Goal: Transaction & Acquisition: Register for event/course

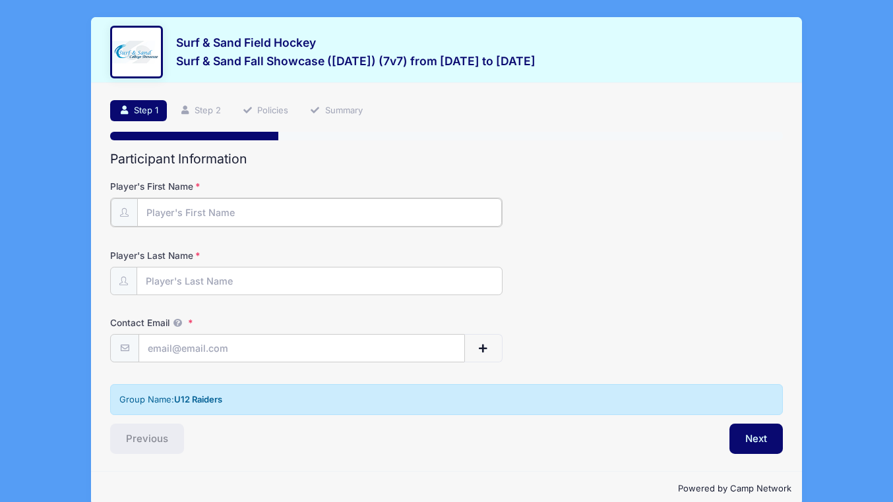
click at [195, 215] on input "Player's First Name" at bounding box center [319, 212] width 365 height 28
type input "[PERSON_NAME]"
type input "[EMAIL_ADDRESS][DOMAIN_NAME]"
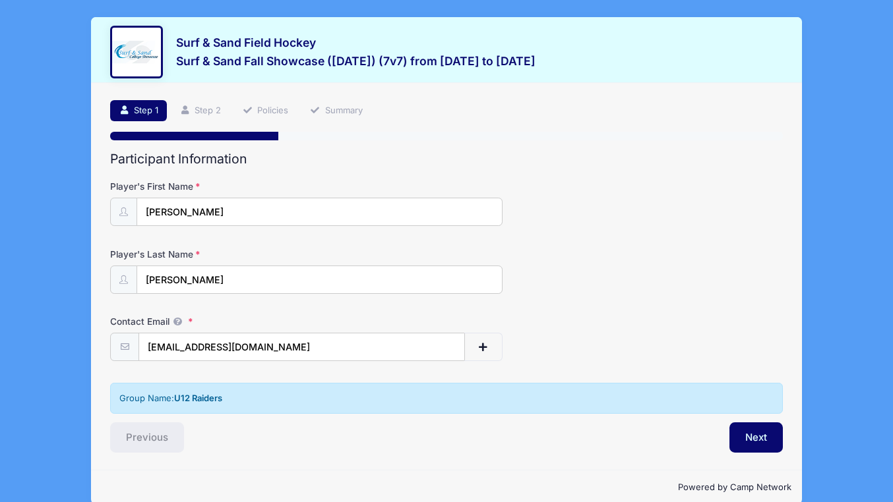
click at [220, 197] on div "Player's First Name [PERSON_NAME]" at bounding box center [446, 203] width 673 height 46
drag, startPoint x: 210, startPoint y: 212, endPoint x: 66, endPoint y: 218, distance: 144.5
click at [67, 218] on div "Surf & Sand Field Hockey Surf & Sand Fall Showcase ([DATE]) (7v7) from [DATE] t…" at bounding box center [446, 262] width 853 height 524
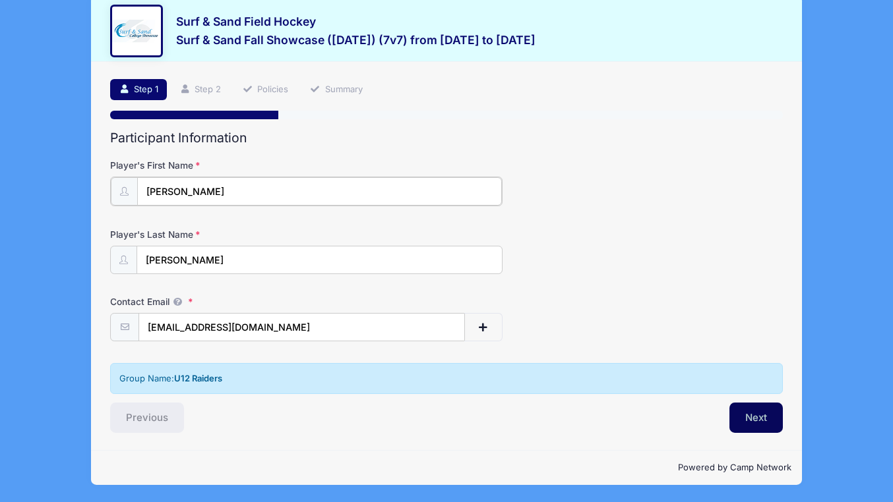
type input "[PERSON_NAME]"
click at [745, 421] on button "Next" at bounding box center [755, 418] width 53 height 30
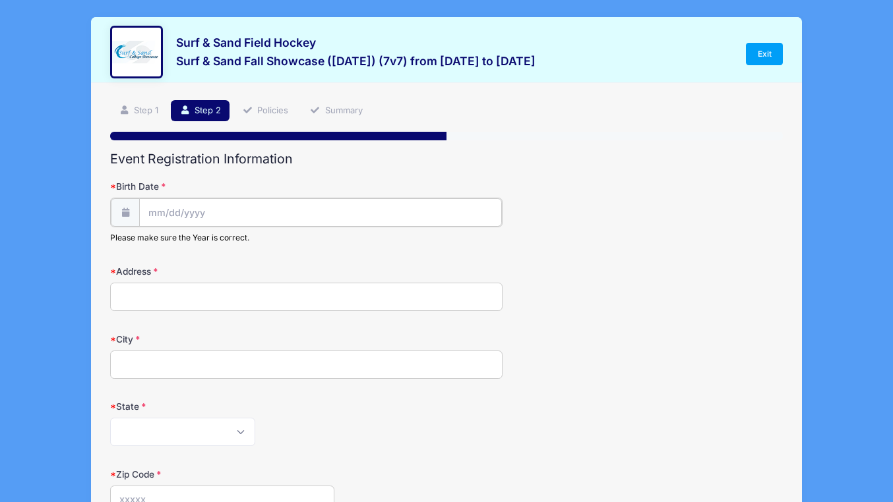
click at [189, 214] on input "Birth Date" at bounding box center [320, 212] width 363 height 28
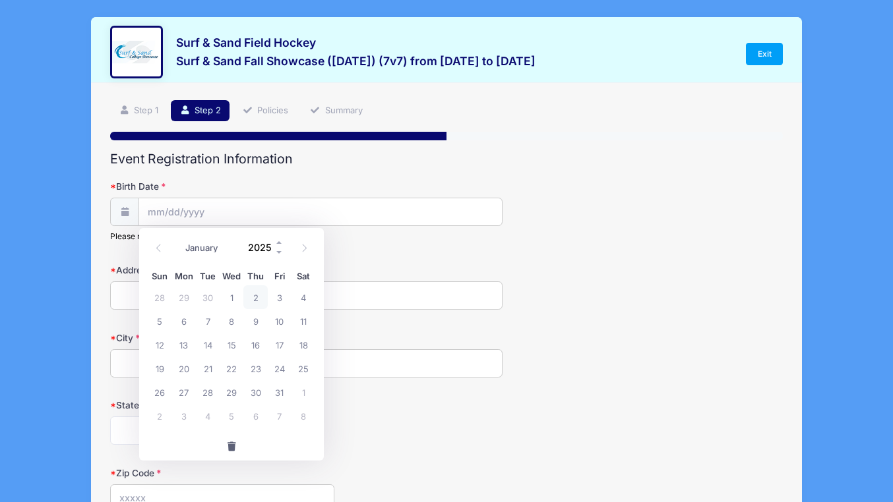
click at [264, 246] on input "2025" at bounding box center [262, 247] width 43 height 20
click at [279, 243] on span at bounding box center [279, 242] width 9 height 10
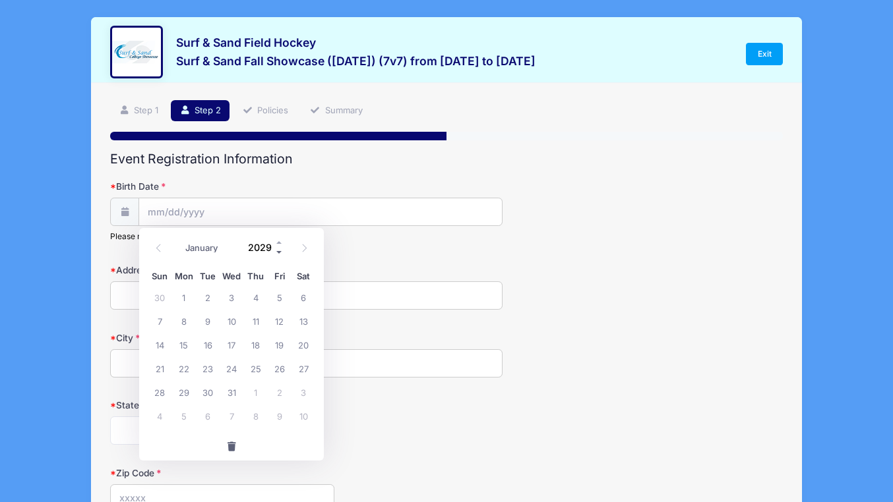
click at [280, 251] on span at bounding box center [279, 252] width 9 height 10
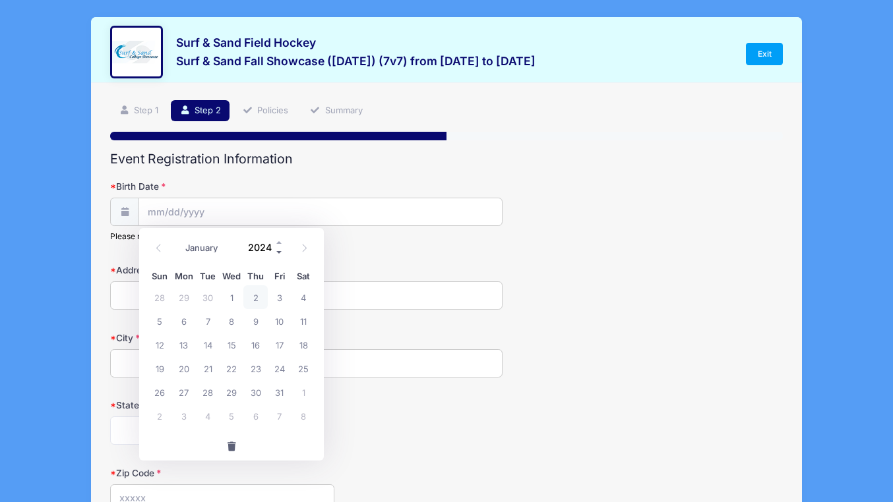
click at [280, 251] on span at bounding box center [279, 252] width 9 height 10
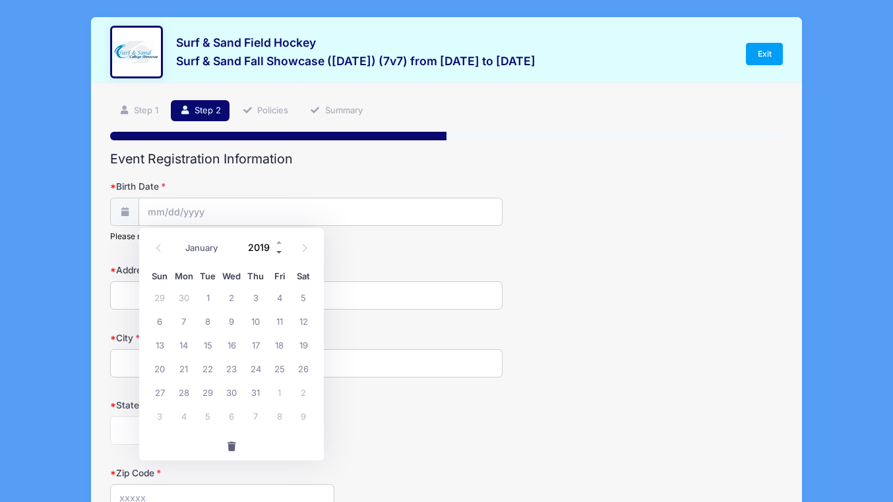
click at [280, 251] on span at bounding box center [279, 252] width 9 height 10
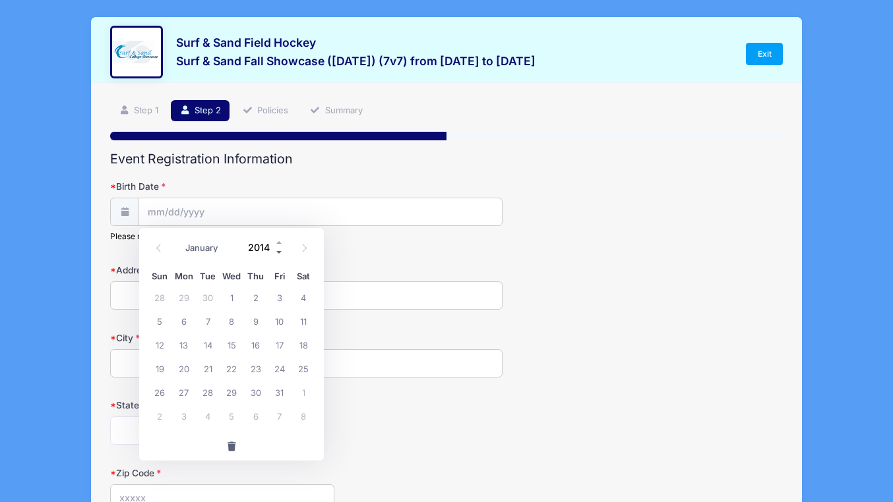
click at [280, 251] on span at bounding box center [279, 252] width 9 height 10
click at [278, 243] on span at bounding box center [279, 242] width 9 height 10
type input "2015"
click at [193, 247] on select "January February March April May June July August September October November De…" at bounding box center [208, 247] width 59 height 17
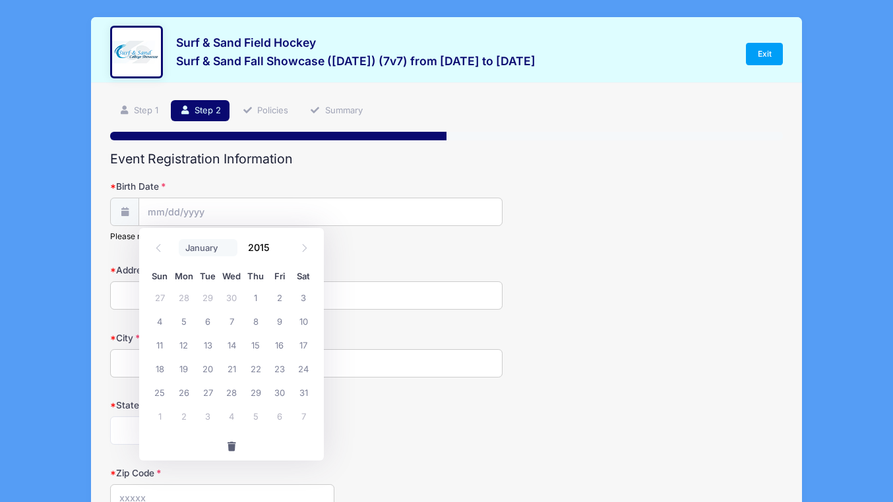
select select "7"
click at [179, 239] on select "January February March April May June July August September October November De…" at bounding box center [208, 247] width 59 height 17
click at [212, 394] on span "25" at bounding box center [208, 392] width 24 height 24
type input "[DATE]"
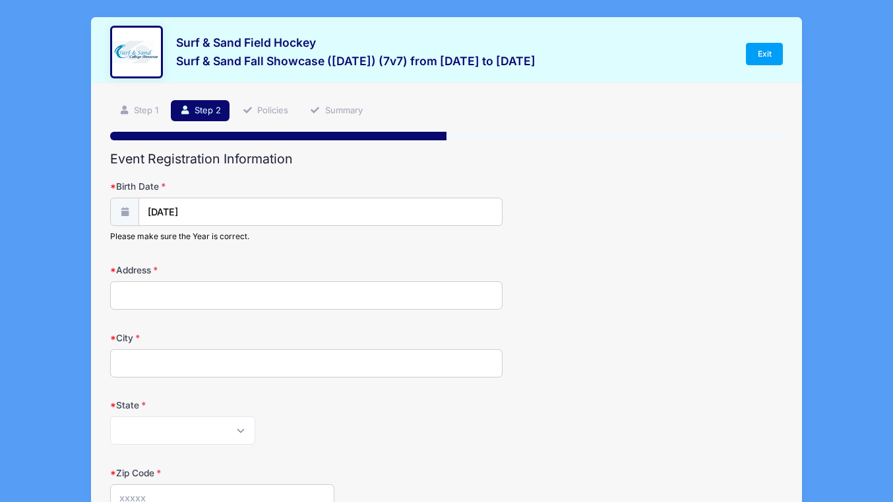
click at [204, 292] on input "Address" at bounding box center [306, 296] width 392 height 28
type input "[STREET_ADDRESS][PERSON_NAME]"
type input "EDISON"
select select "NJ"
type input "08817"
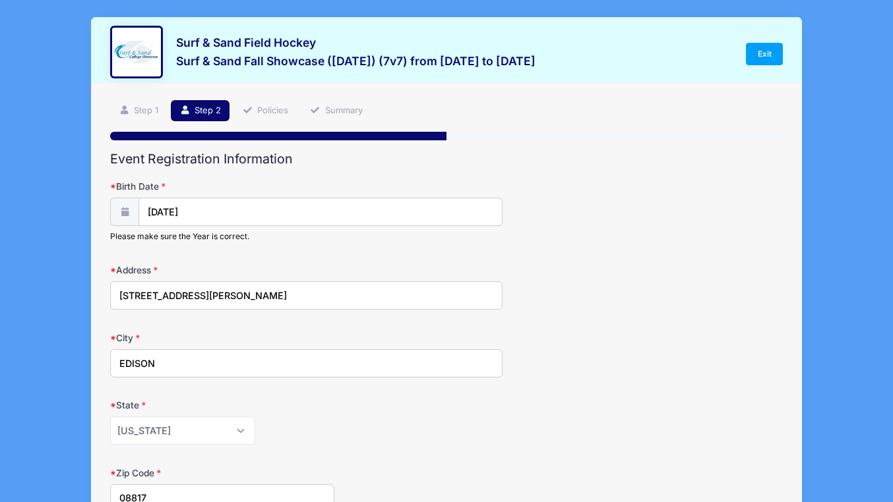
type input "[PHONE_NUMBER]"
type input "[EMAIL_ADDRESS][DOMAIN_NAME]"
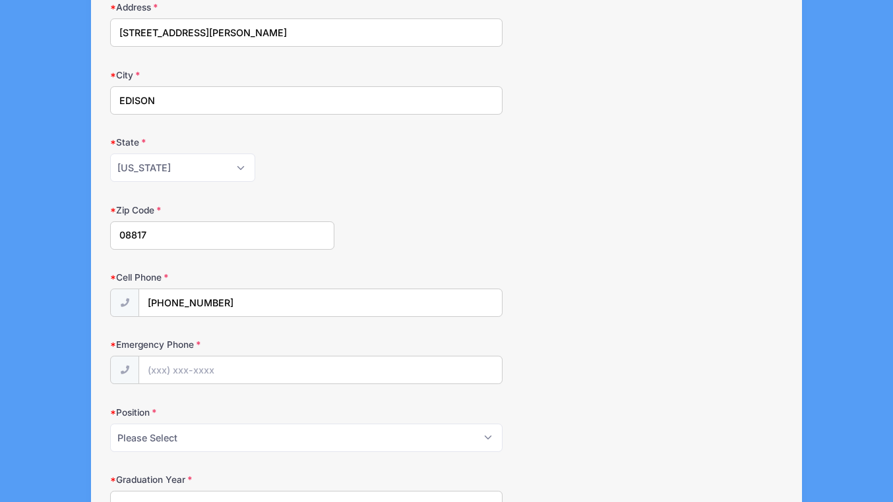
scroll to position [264, 0]
click at [186, 371] on input "Emergency Phone" at bounding box center [320, 370] width 363 height 28
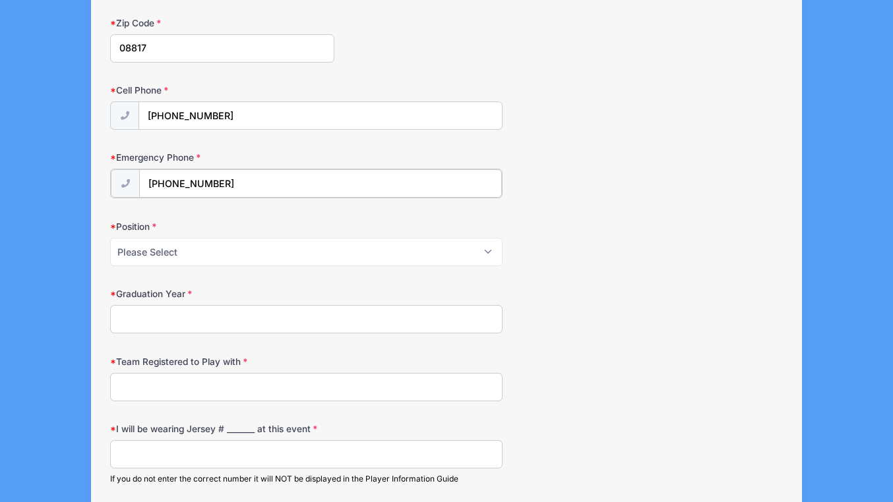
scroll to position [462, 0]
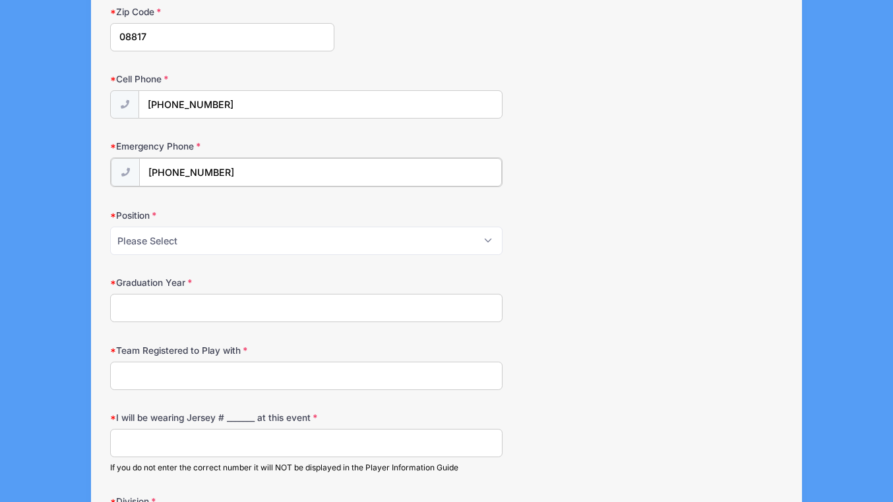
type input "[PHONE_NUMBER]"
click at [206, 248] on select "Please Select Forward Midfielder Fullback Goalie" at bounding box center [306, 240] width 392 height 28
select select "Forward"
click at [110, 226] on select "Please Select Forward Midfielder Fullback Goalie" at bounding box center [306, 240] width 392 height 28
click at [203, 302] on input "Graduation Year" at bounding box center [306, 307] width 392 height 28
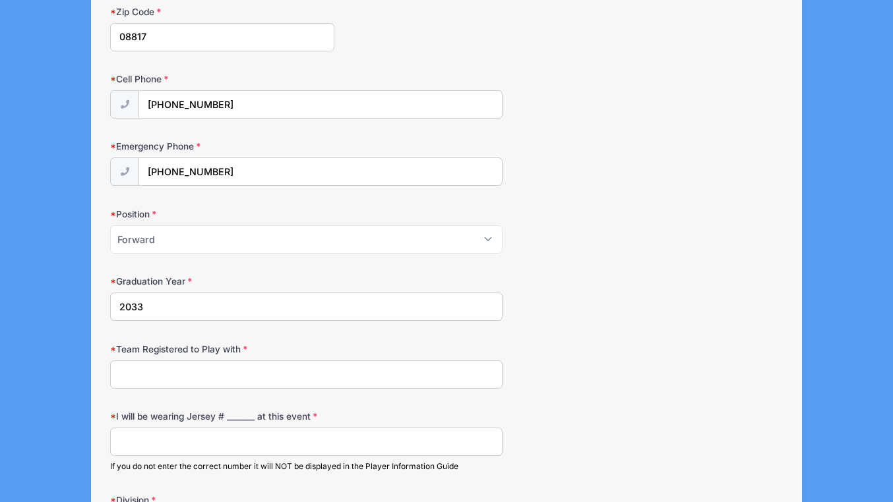
type input "2033"
click at [215, 369] on input "Team Registered to Play with" at bounding box center [306, 375] width 392 height 28
drag, startPoint x: 129, startPoint y: 375, endPoint x: 108, endPoint y: 376, distance: 20.5
click at [110, 376] on input "u!2 Raiders" at bounding box center [306, 375] width 392 height 28
type input "U12 Raiders"
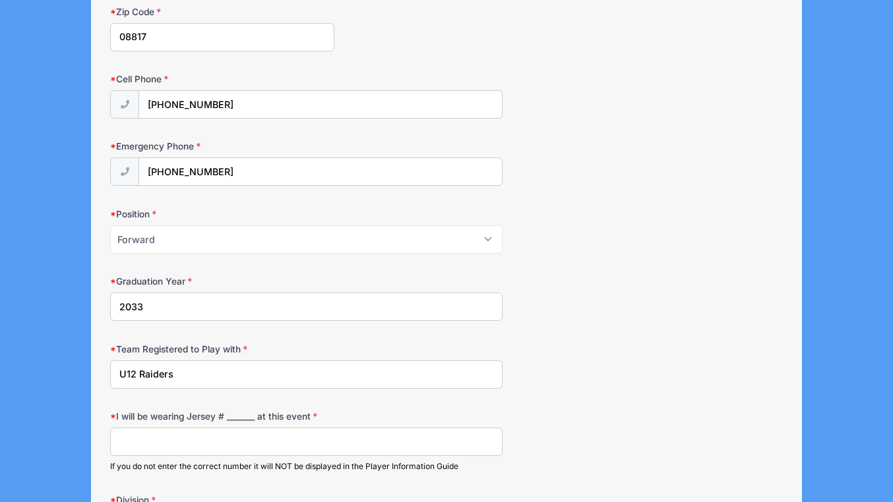
click at [201, 442] on input "I will be wearing Jersey # _______ at this event" at bounding box center [306, 442] width 392 height 28
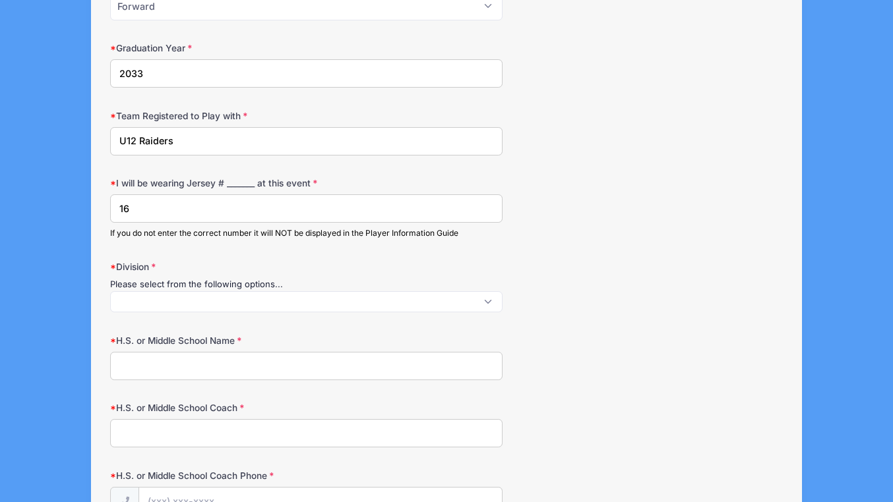
scroll to position [725, 0]
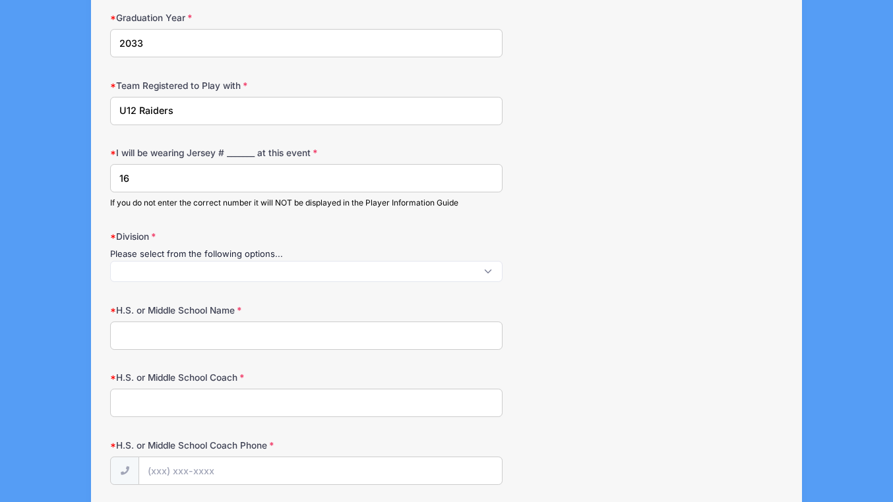
type input "16"
click at [185, 272] on span at bounding box center [306, 271] width 392 height 21
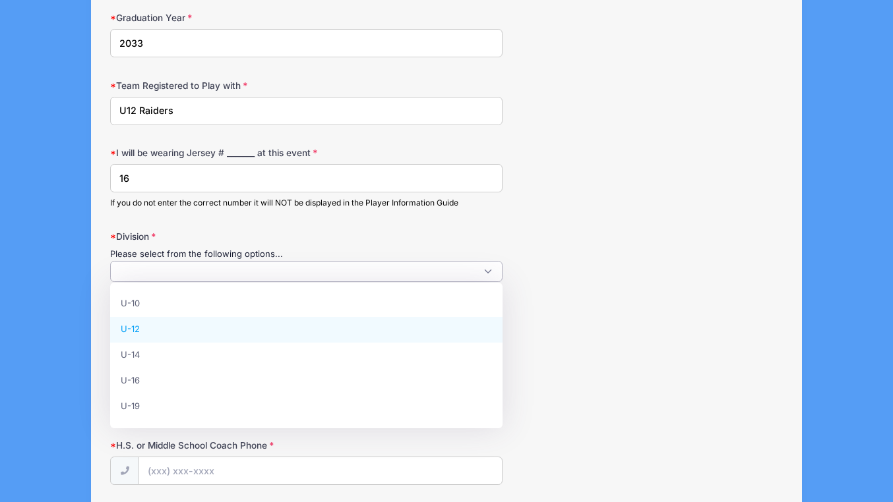
select select "U-12"
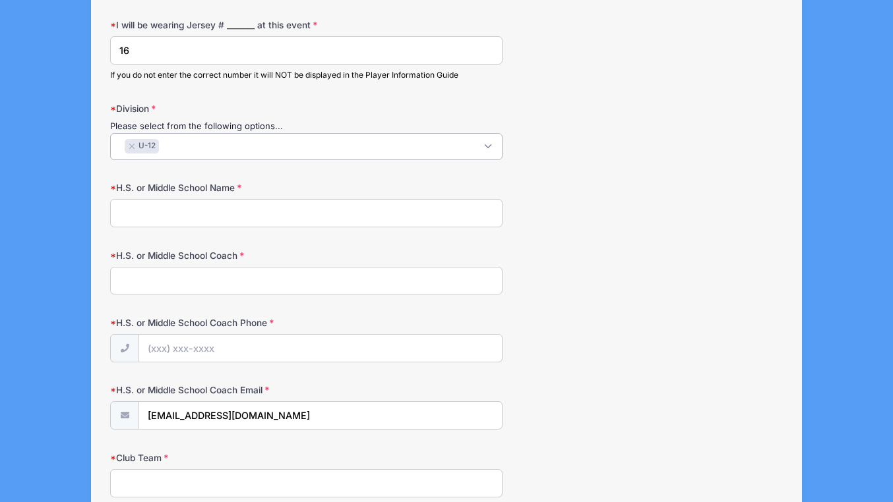
scroll to position [857, 0]
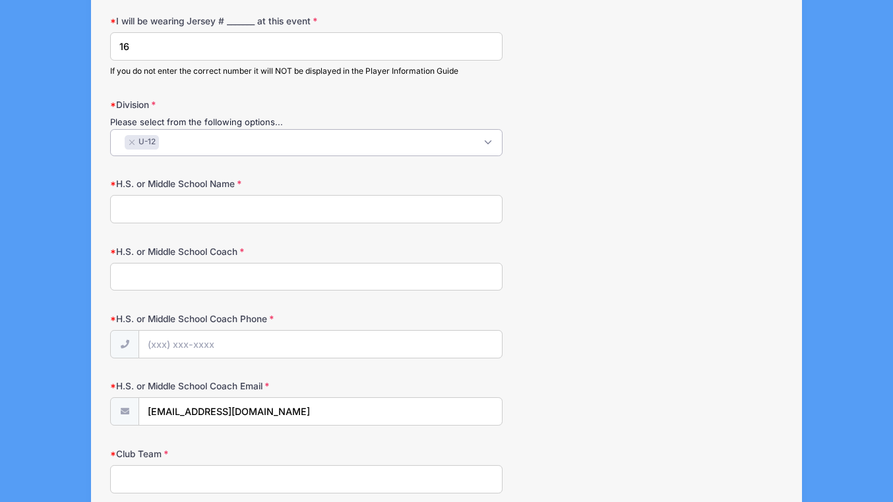
click at [186, 223] on input "H.S. or Middle School Name" at bounding box center [306, 209] width 392 height 28
type input "n/a"
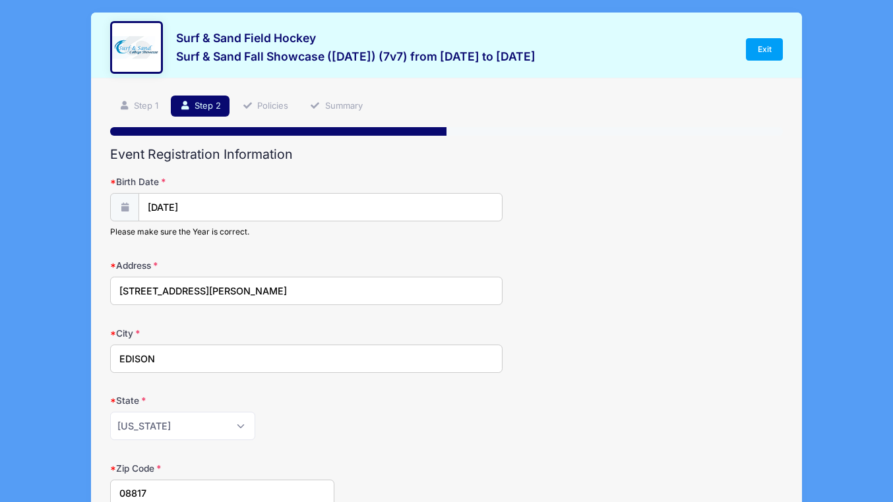
scroll to position [0, 0]
